Goal: Navigation & Orientation: Find specific page/section

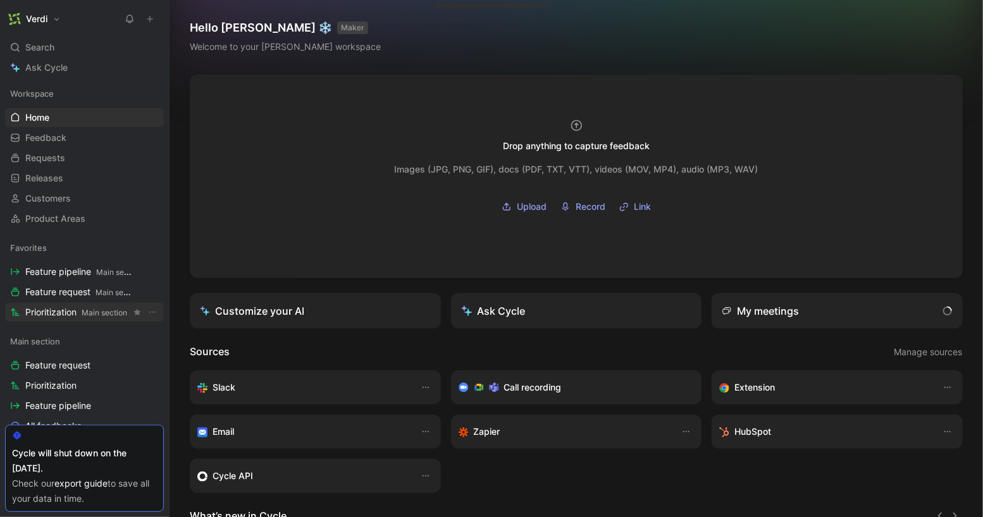
click at [68, 307] on span "Prioritization Main section" at bounding box center [76, 312] width 102 height 13
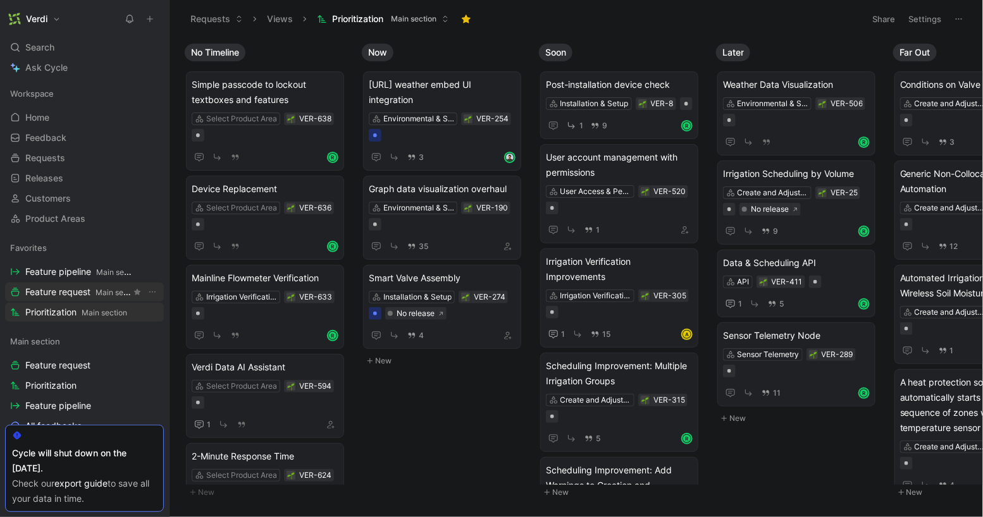
click at [71, 299] on link "Feature request Main section" at bounding box center [84, 292] width 159 height 19
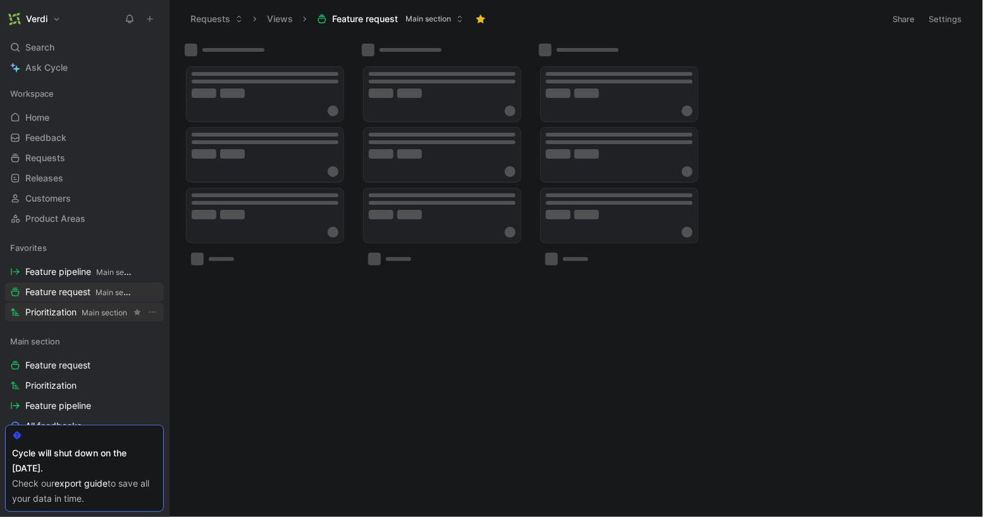
click at [70, 311] on span "Prioritization Main section" at bounding box center [76, 312] width 102 height 13
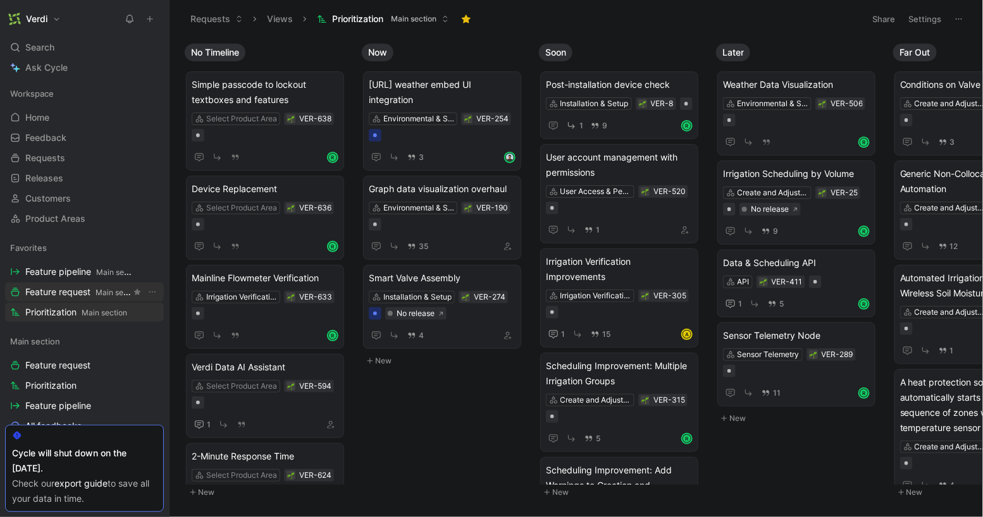
click at [101, 294] on span "Main section" at bounding box center [119, 292] width 46 height 9
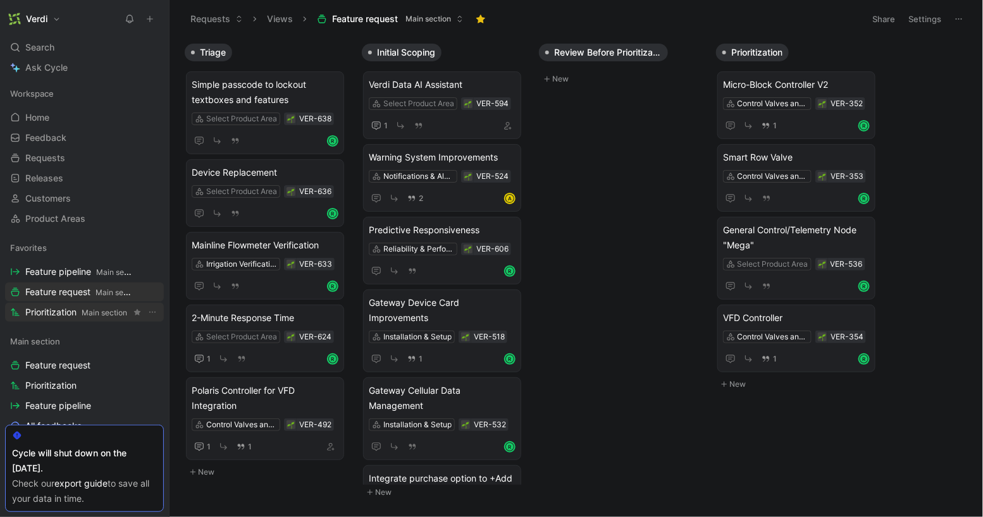
click at [85, 311] on span "Main section" at bounding box center [105, 312] width 46 height 9
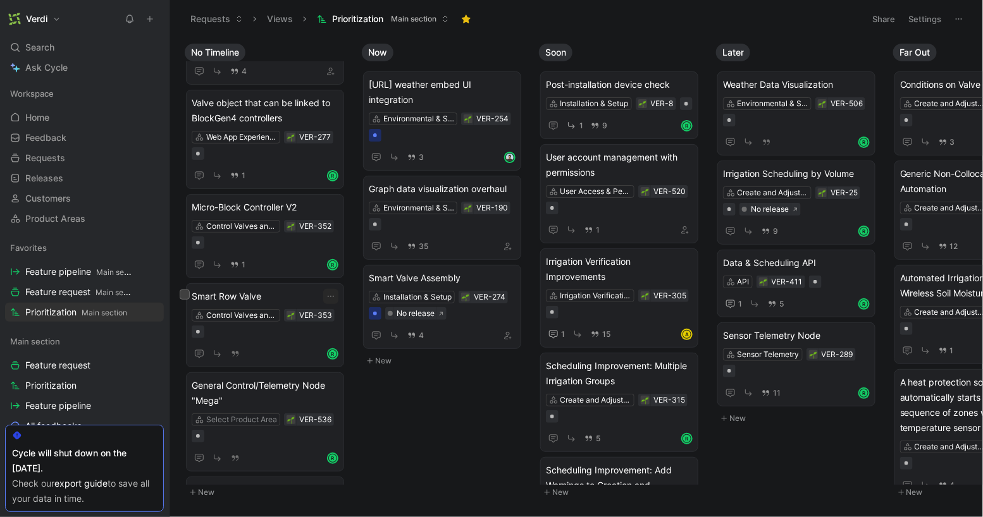
scroll to position [1328, 0]
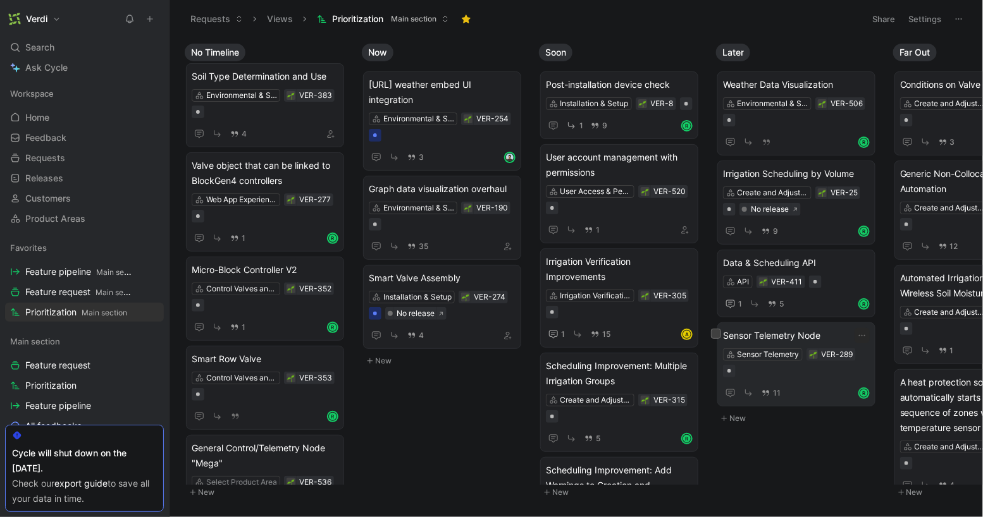
click at [768, 331] on span "Sensor Telemetry Node" at bounding box center [796, 335] width 147 height 15
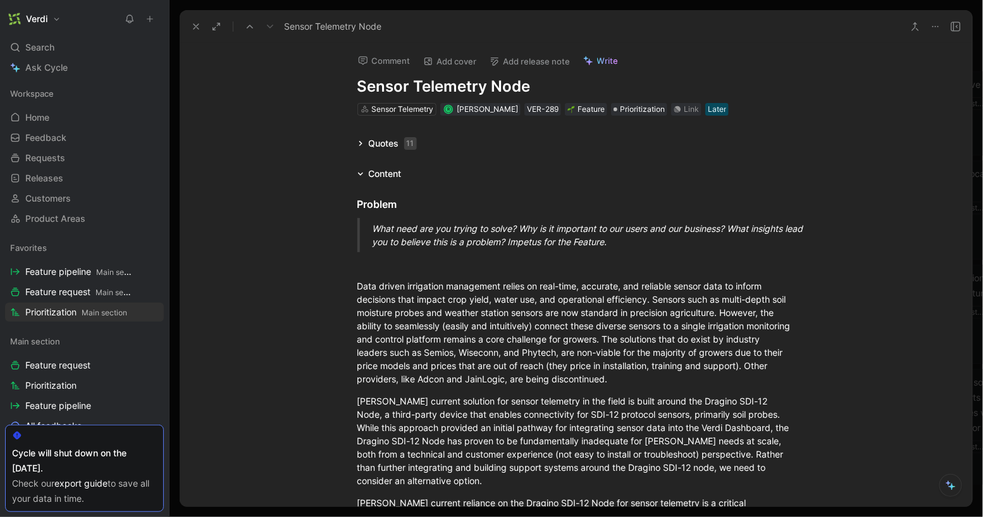
click at [188, 28] on button at bounding box center [196, 27] width 18 height 18
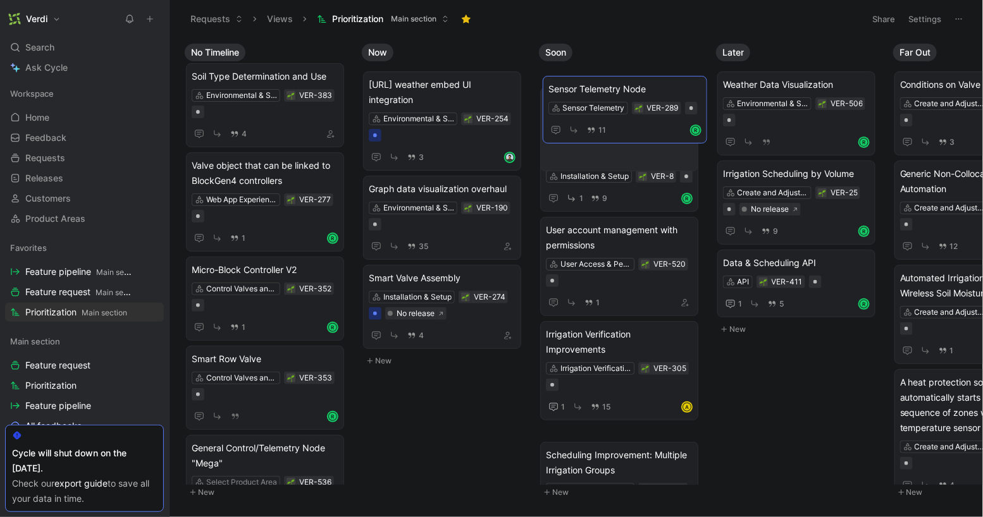
drag, startPoint x: 780, startPoint y: 332, endPoint x: 605, endPoint y: 87, distance: 301.2
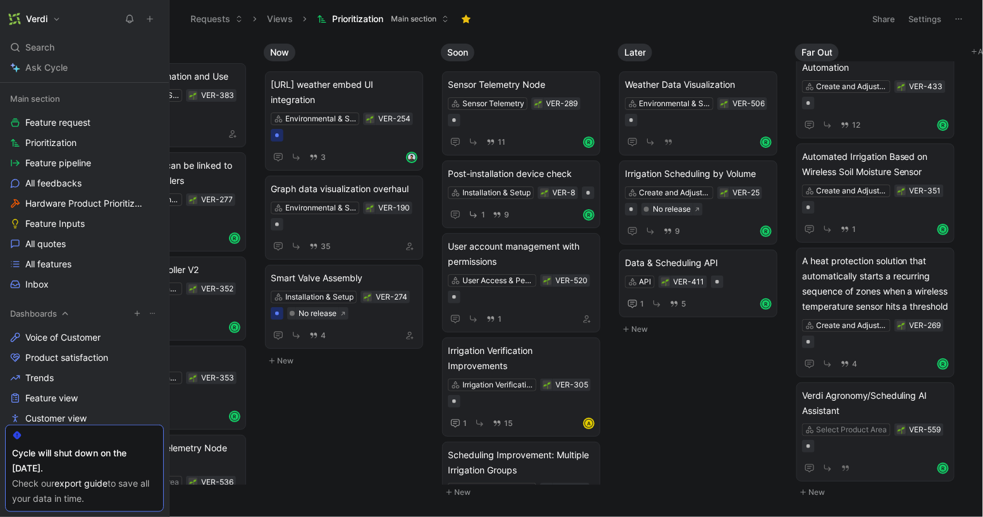
scroll to position [242, 0]
click at [79, 238] on link "All quotes" at bounding box center [84, 244] width 159 height 19
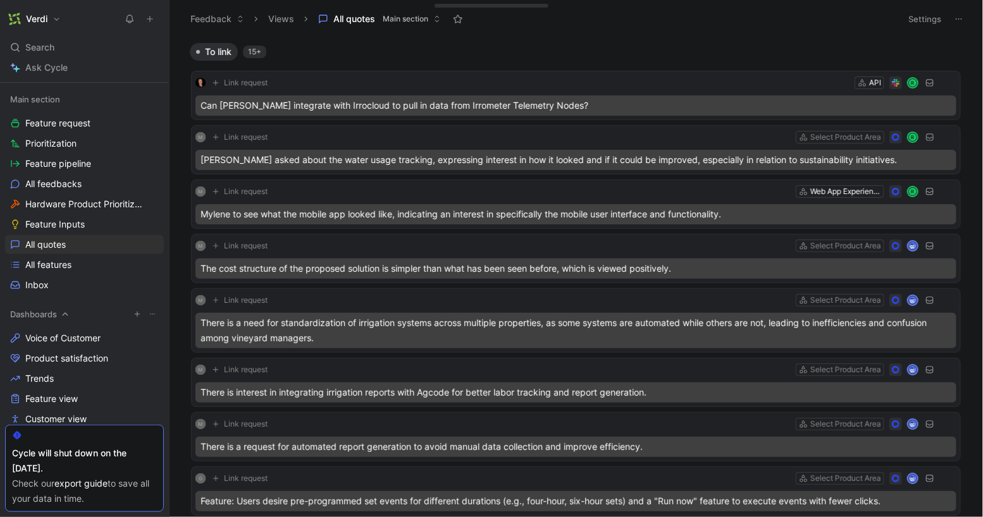
scroll to position [316, 0]
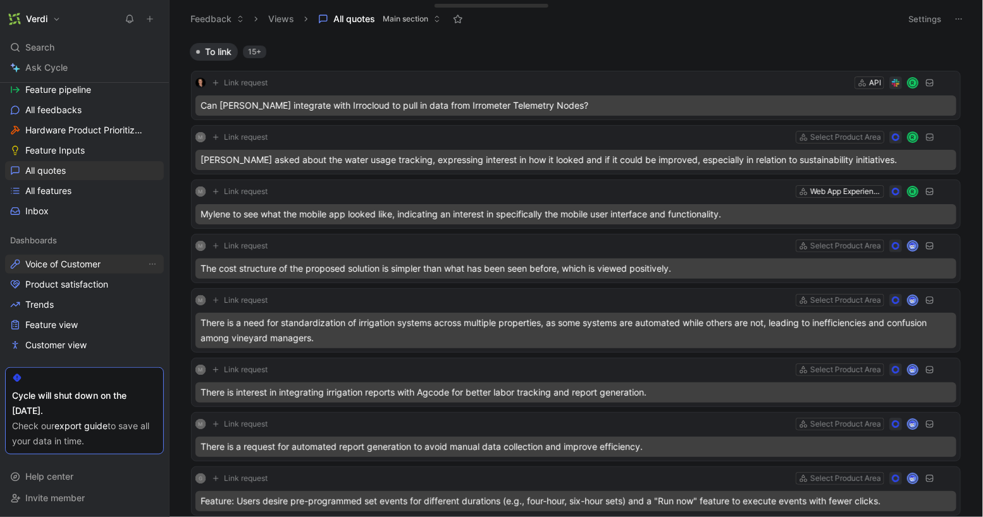
click at [70, 266] on span "Voice of Customer" at bounding box center [62, 264] width 75 height 13
